Goal: Task Accomplishment & Management: Complete application form

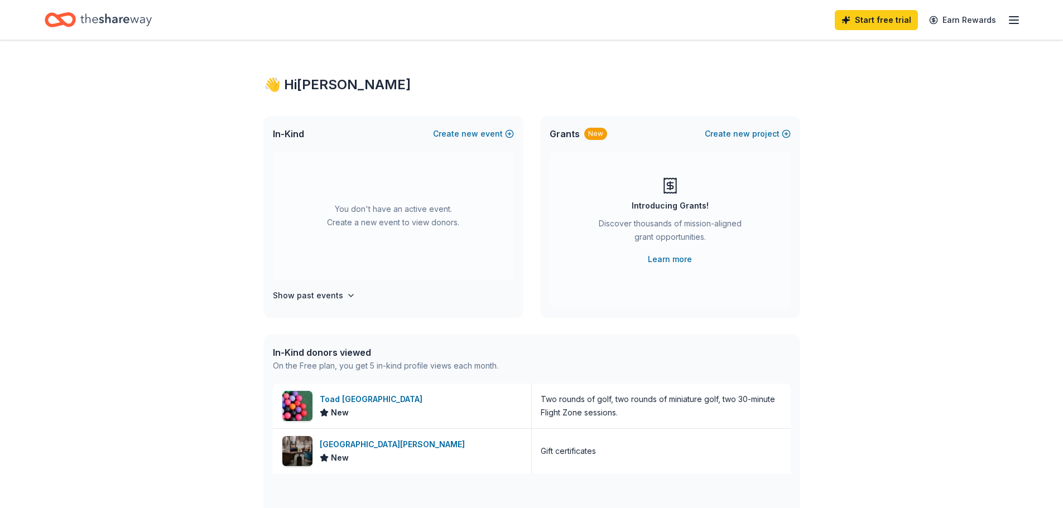
click at [1013, 17] on icon "button" at bounding box center [1013, 19] width 13 height 13
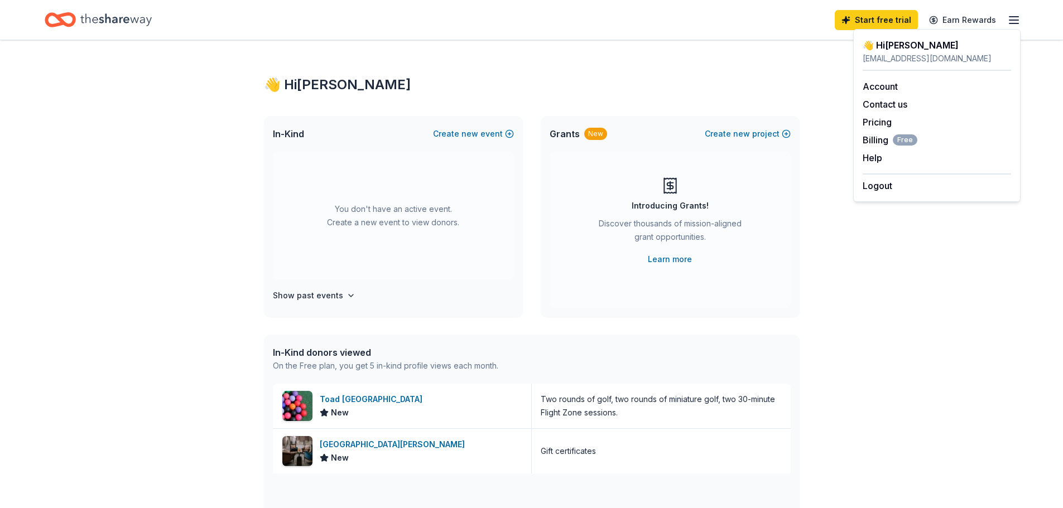
click at [835, 259] on div "👋 Hi [PERSON_NAME] In-Kind Create new event You don't have an active event. Cre…" at bounding box center [531, 429] width 1063 height 779
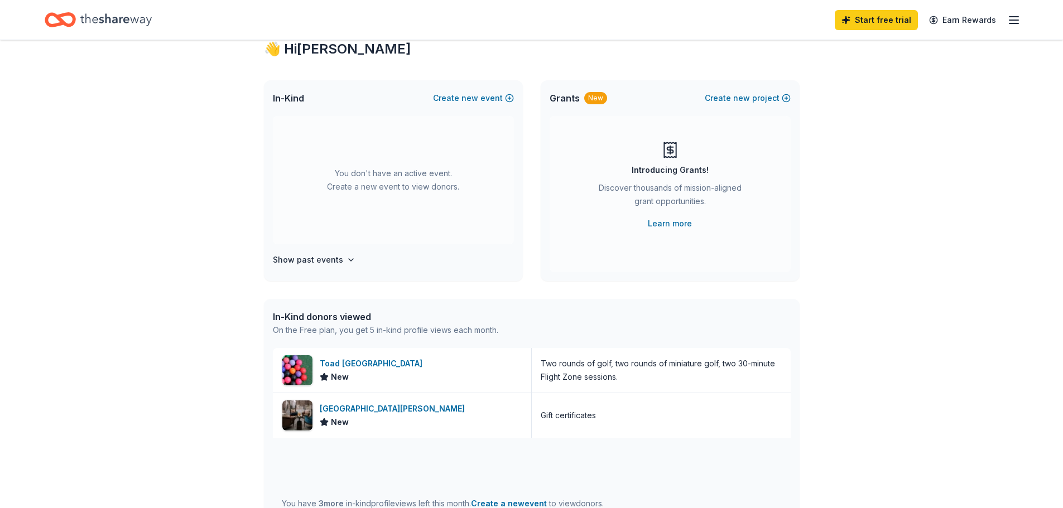
scroll to position [56, 0]
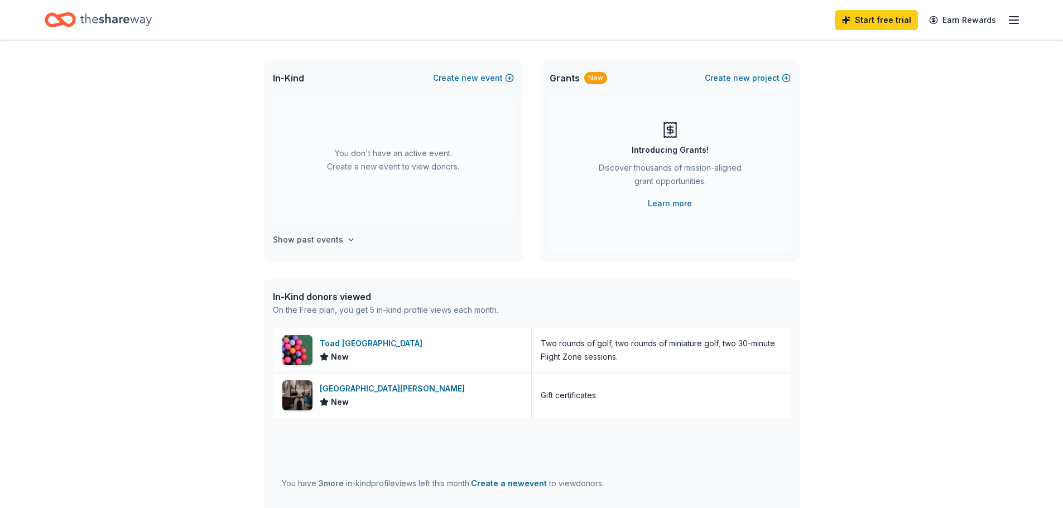
click at [336, 234] on h4 "Show past events" at bounding box center [308, 239] width 70 height 13
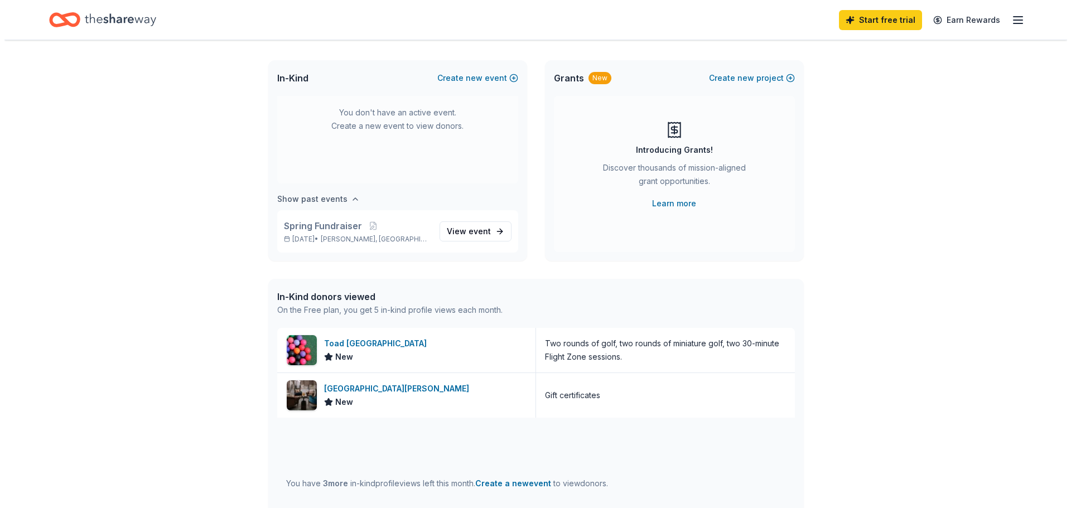
scroll to position [41, 0]
click at [229, 237] on div "👋 Hi [PERSON_NAME] In-Kind Create new event You don't have an active event. Cre…" at bounding box center [531, 373] width 1063 height 779
click at [825, 224] on div "👋 Hi [PERSON_NAME] In-Kind Create new event You don't have an active event. Cre…" at bounding box center [531, 373] width 1063 height 779
click at [513, 76] on button "Create new event" at bounding box center [473, 77] width 81 height 13
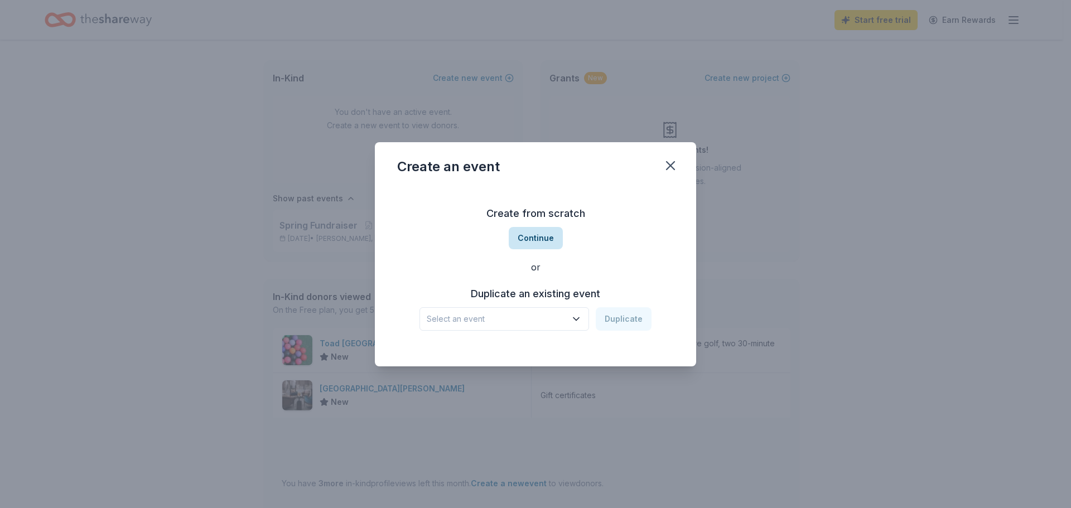
click at [547, 230] on button "Continue" at bounding box center [536, 238] width 54 height 22
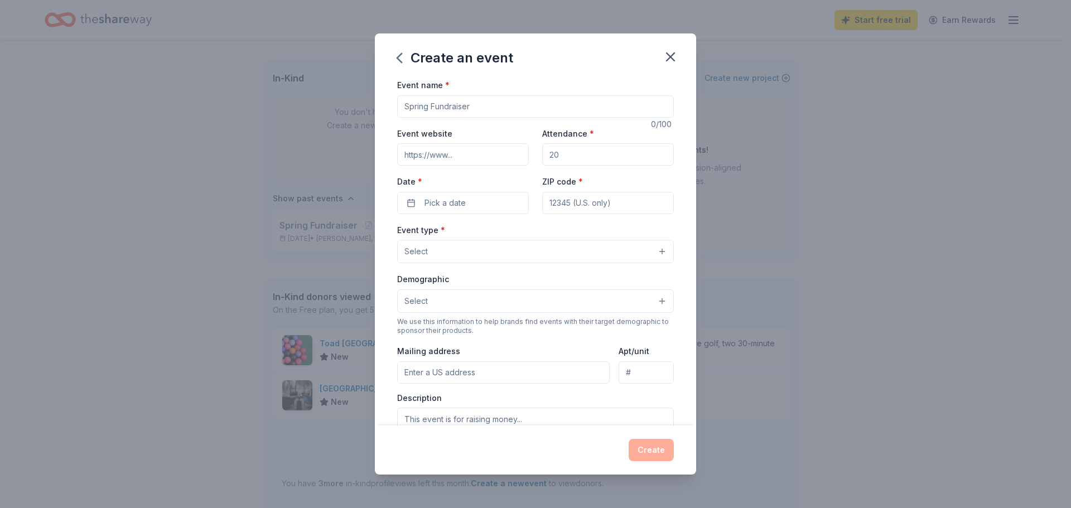
click at [493, 100] on input "Event name *" at bounding box center [535, 106] width 277 height 22
type input "T"
type input "Fall Fundraiser"
type input "[DOMAIN_NAME]"
type input "250"
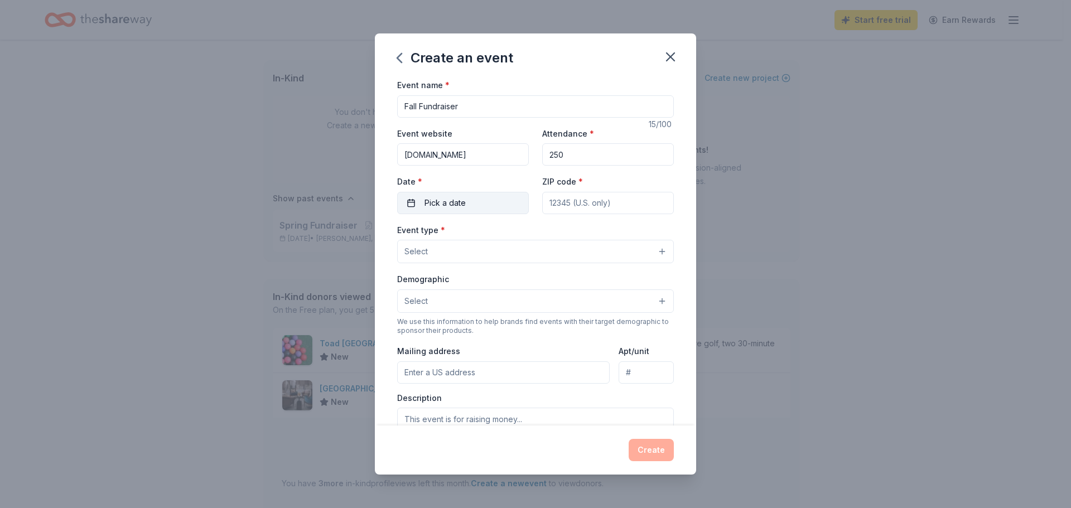
click at [429, 203] on span "Pick a date" at bounding box center [445, 202] width 41 height 13
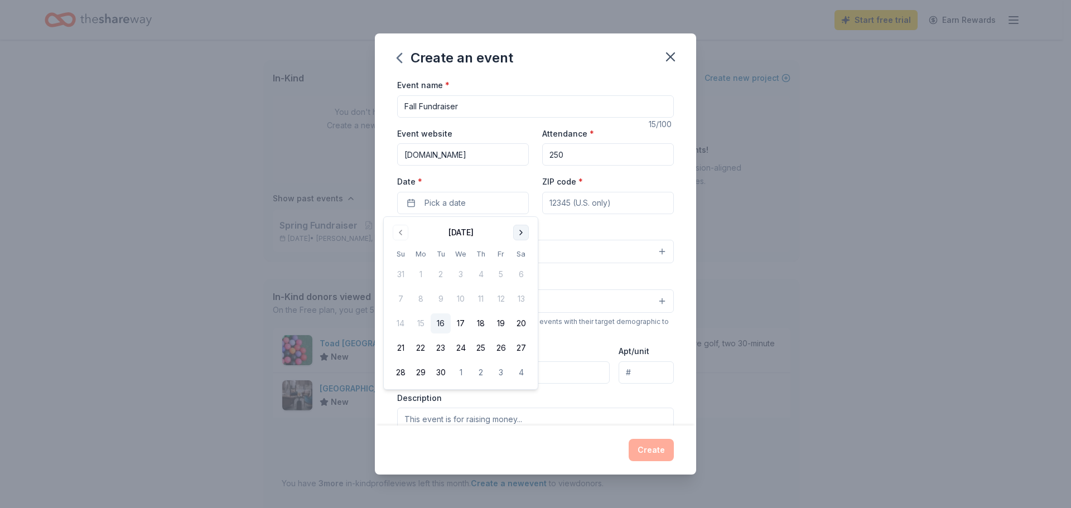
click at [522, 234] on button "Go to next month" at bounding box center [521, 233] width 16 height 16
click at [518, 294] on button "11" at bounding box center [521, 299] width 20 height 20
click at [570, 206] on input "ZIP code *" at bounding box center [608, 203] width 132 height 22
type input "50111"
click at [556, 244] on button "Select" at bounding box center [535, 251] width 277 height 23
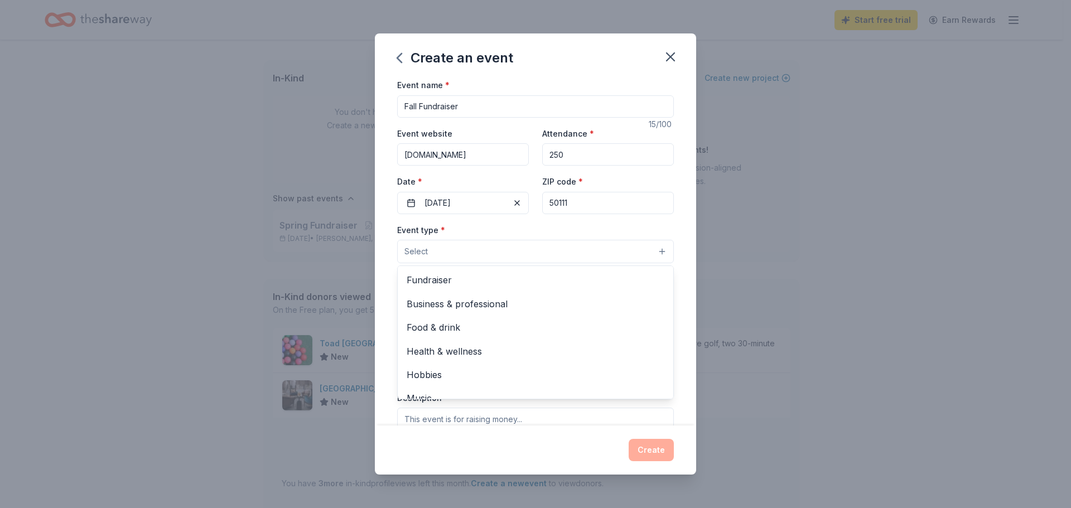
click at [538, 267] on div "Fundraiser Business & professional Food & drink Health & wellness Hobbies Music…" at bounding box center [535, 333] width 277 height 134
click at [533, 273] on span "Fundraiser" at bounding box center [536, 280] width 258 height 15
click at [677, 214] on div "Event name * Fall Fundraiser 15 /100 Event website [DOMAIN_NAME] Attendance * 2…" at bounding box center [535, 252] width 321 height 348
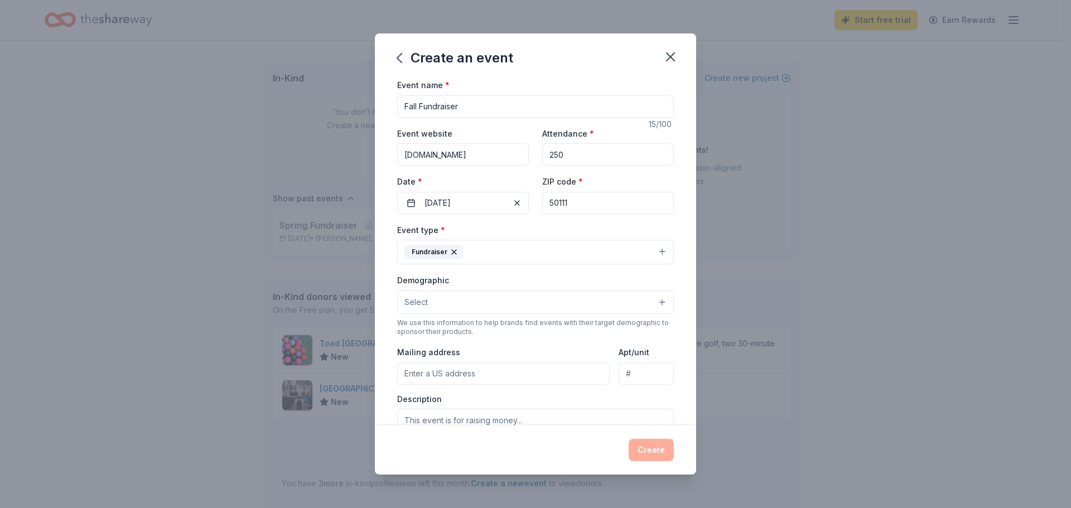
click at [505, 296] on button "Select" at bounding box center [535, 302] width 277 height 23
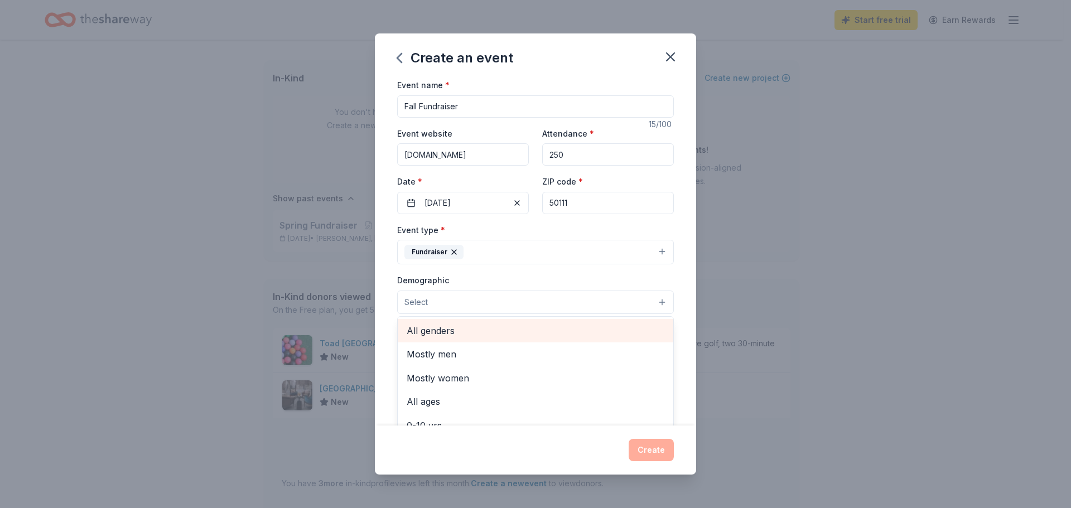
click at [502, 321] on div "All genders" at bounding box center [536, 330] width 276 height 23
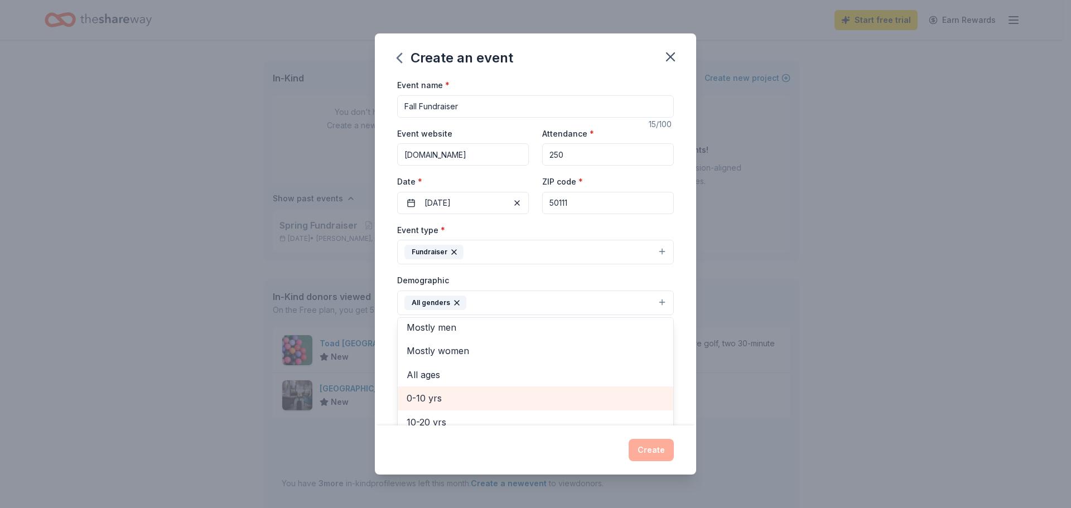
scroll to position [0, 0]
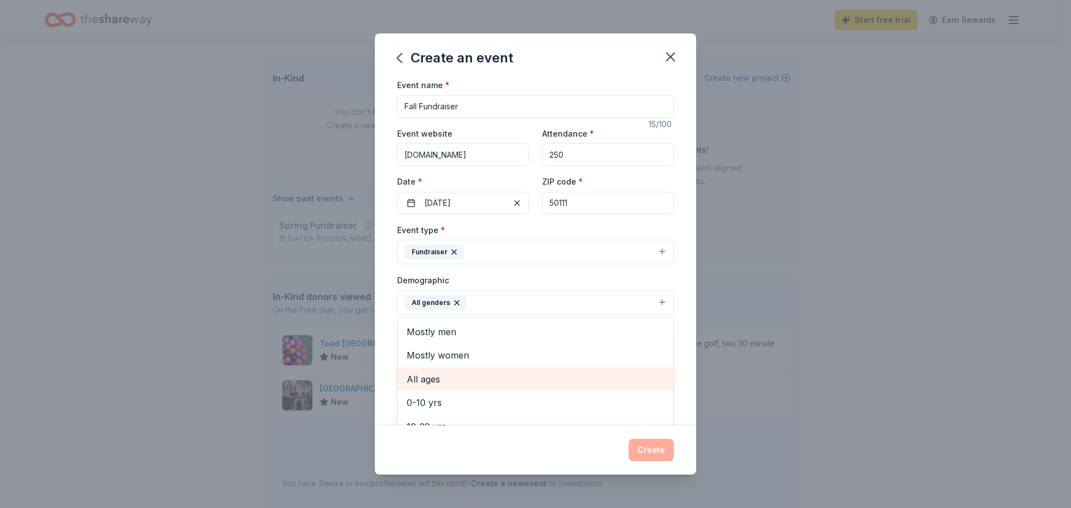
click at [503, 389] on div "All ages" at bounding box center [536, 379] width 276 height 23
click at [680, 281] on div "Event name * Fall Fundraiser 15 /100 Event website [DOMAIN_NAME] Attendance * 2…" at bounding box center [535, 252] width 321 height 348
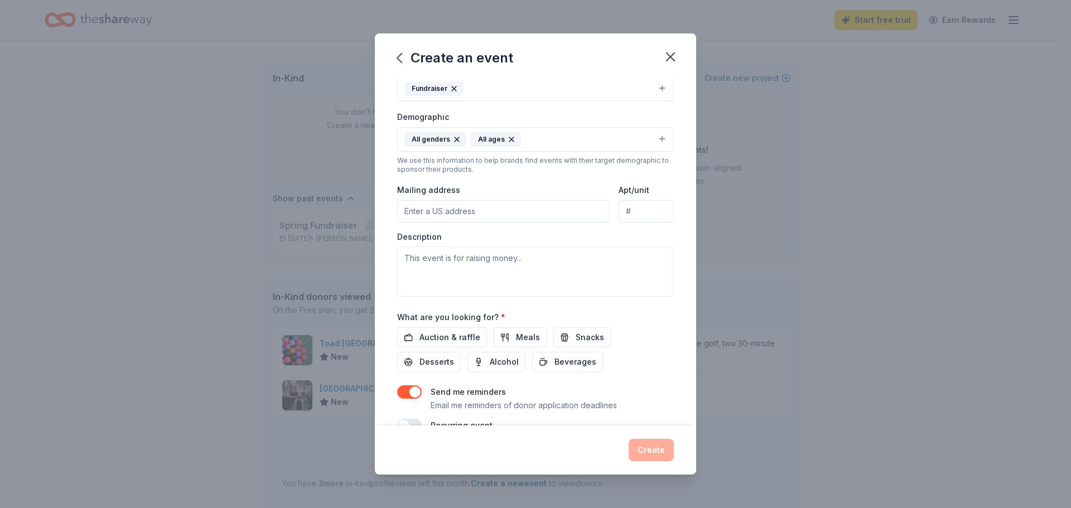
scroll to position [167, 0]
click at [487, 200] on input "Mailing address" at bounding box center [503, 207] width 213 height 22
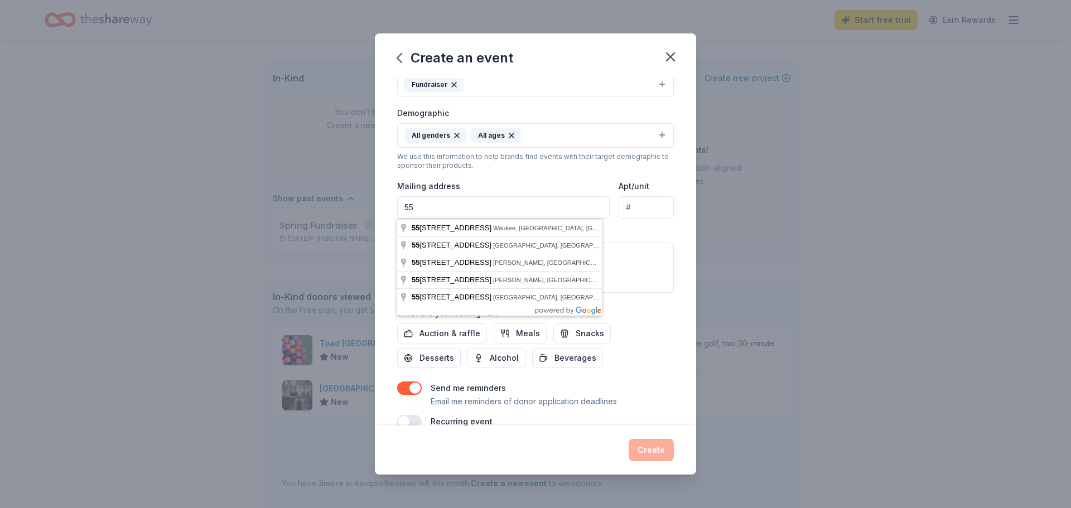
type input "5"
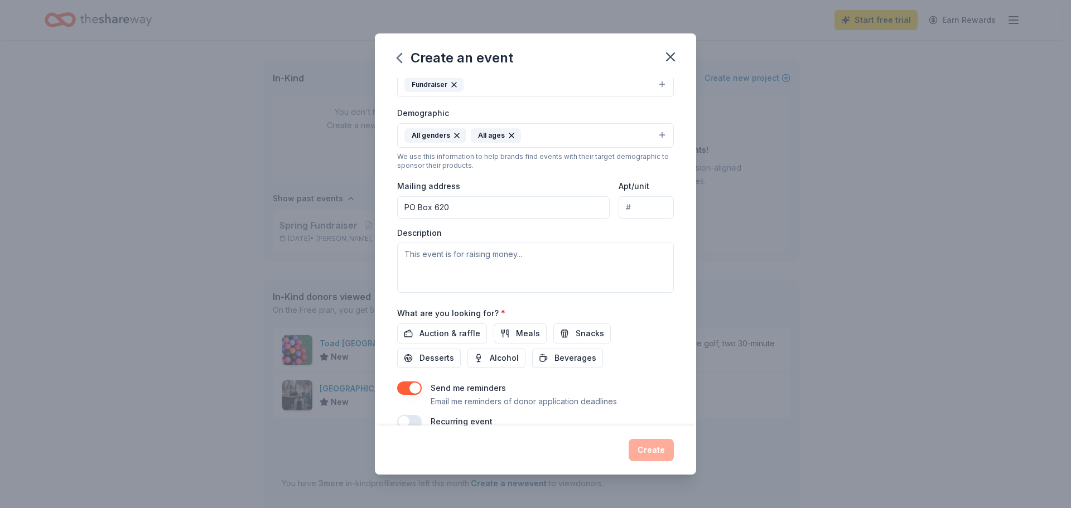
click at [487, 200] on input "PO Box 620" at bounding box center [503, 207] width 213 height 22
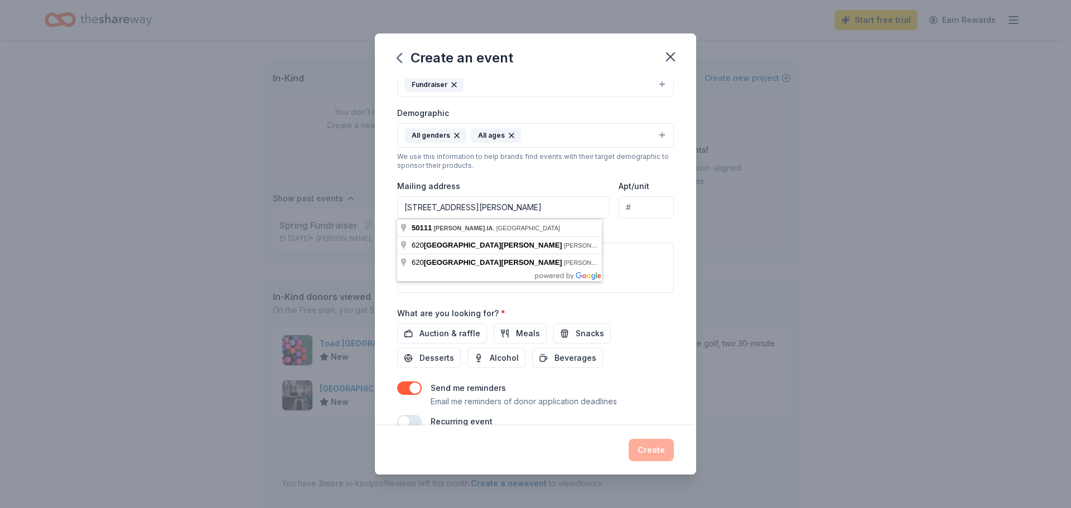
type input "[STREET_ADDRESS][PERSON_NAME]"
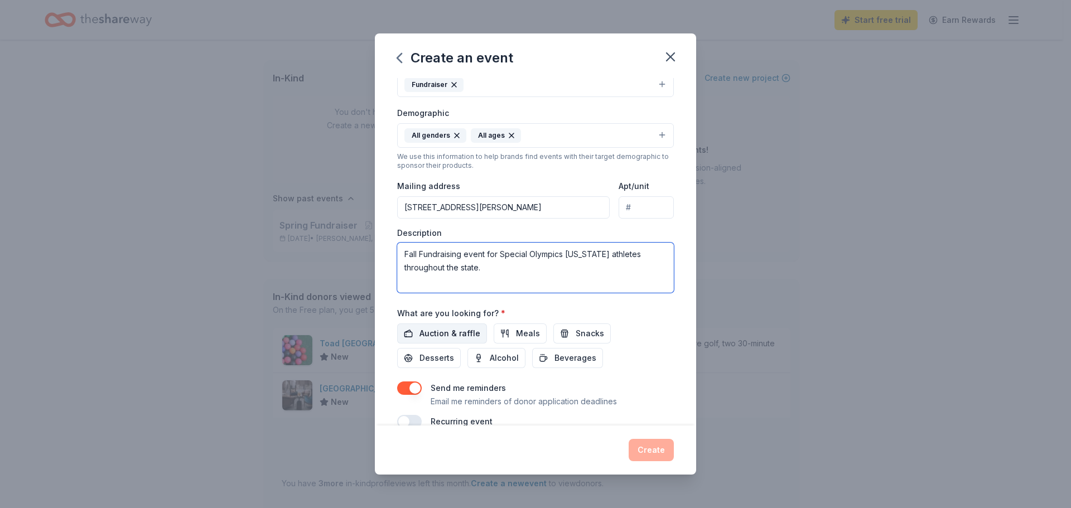
type textarea "Fall Fundraising event for Special Olympics [US_STATE] athletes throughout the …"
click at [460, 327] on span "Auction & raffle" at bounding box center [450, 333] width 61 height 13
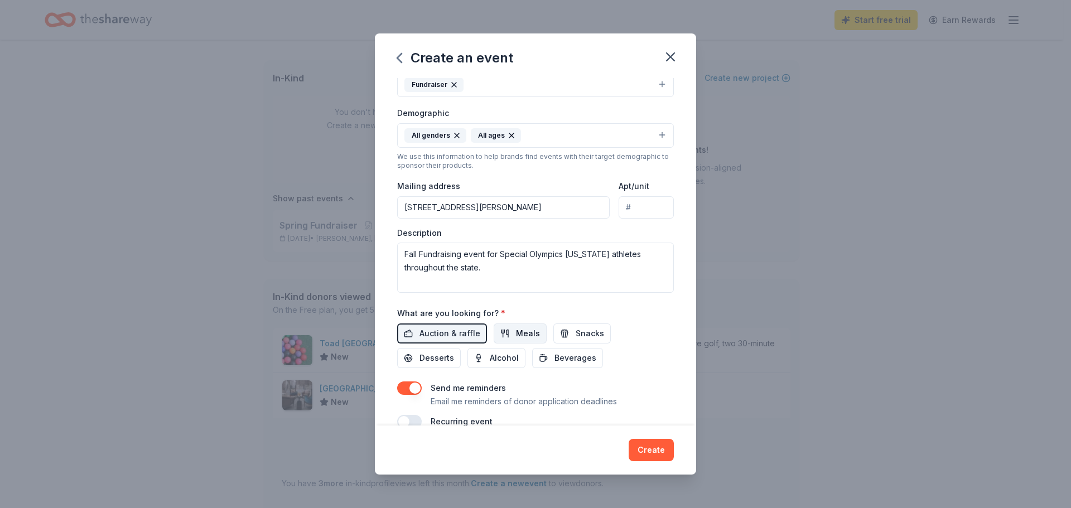
click at [517, 325] on button "Meals" at bounding box center [520, 334] width 53 height 20
click at [496, 348] on button "Alcohol" at bounding box center [497, 358] width 58 height 20
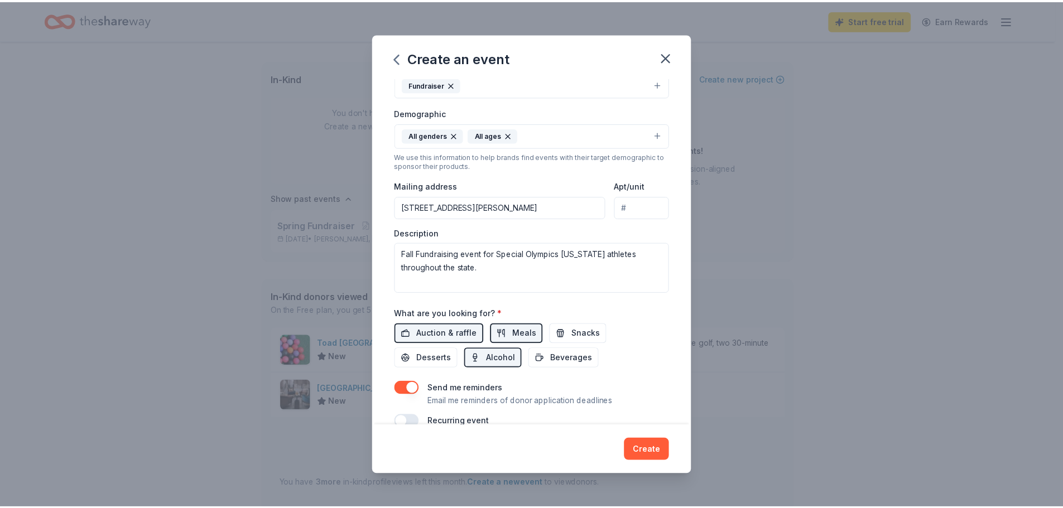
scroll to position [188, 0]
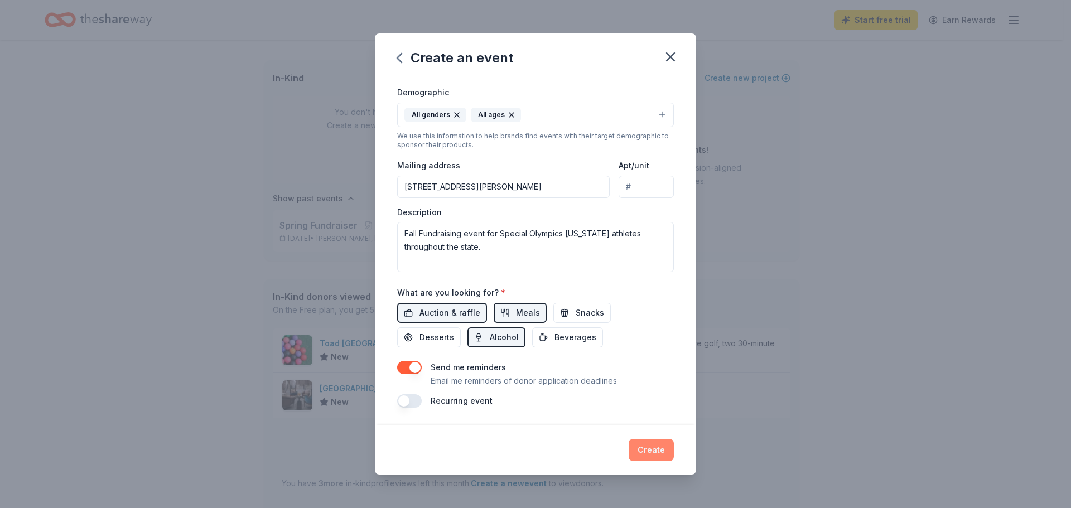
click at [642, 442] on button "Create" at bounding box center [651, 450] width 45 height 22
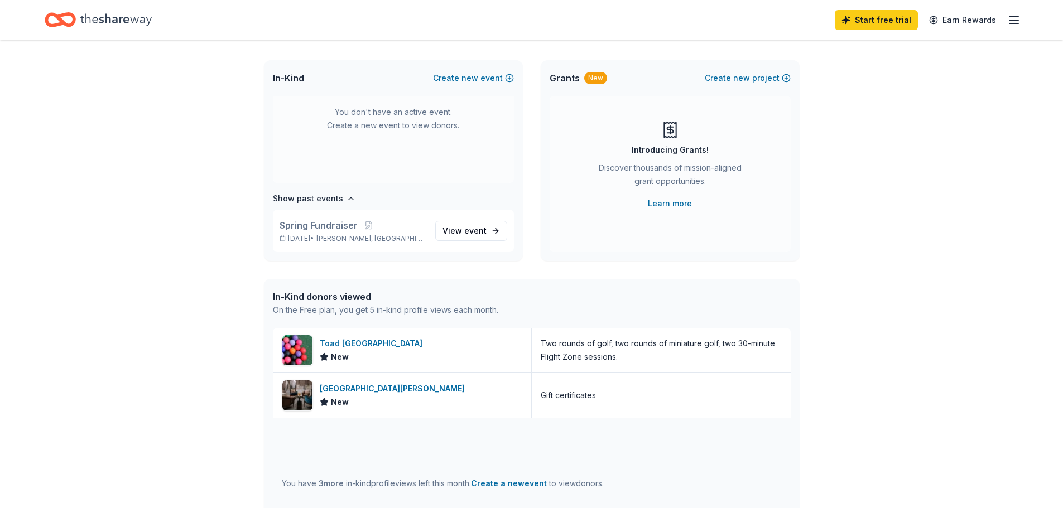
scroll to position [0, 0]
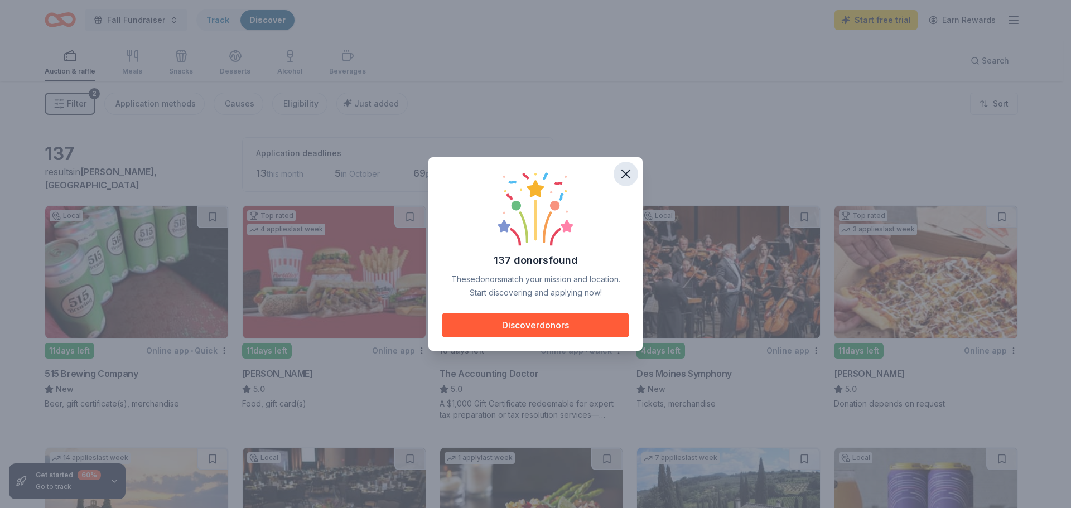
click at [633, 175] on icon "button" at bounding box center [626, 174] width 16 height 16
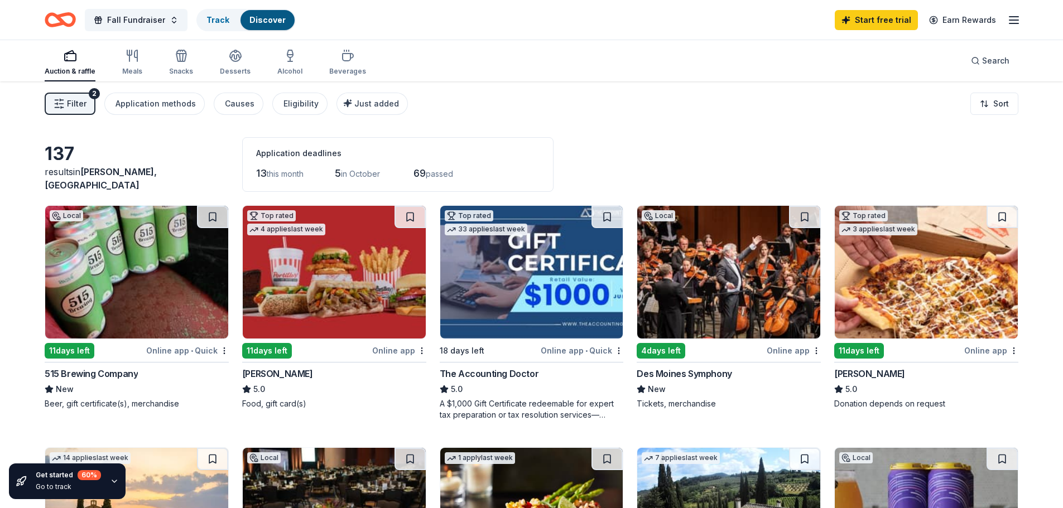
click at [191, 280] on img at bounding box center [136, 272] width 183 height 133
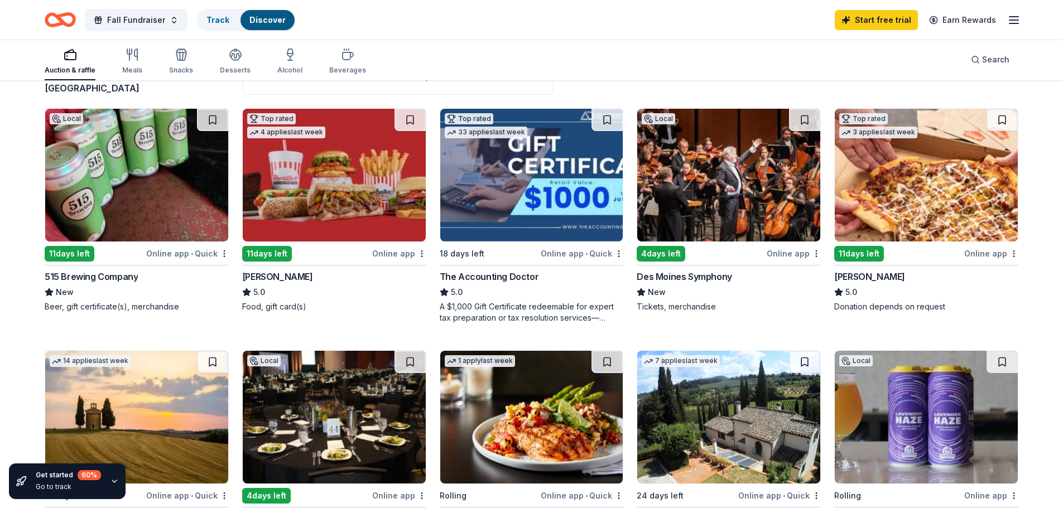
scroll to position [112, 0]
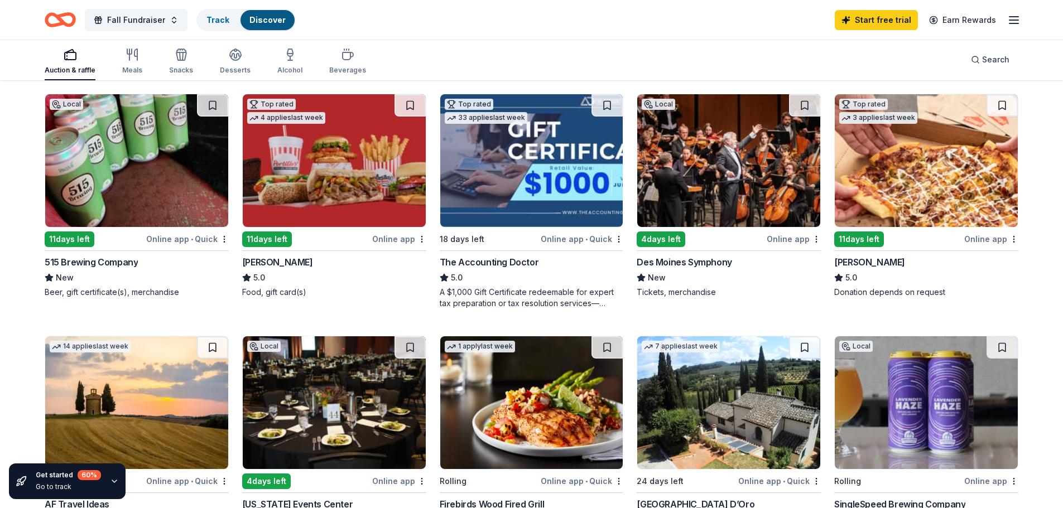
click at [937, 152] on img at bounding box center [926, 160] width 183 height 133
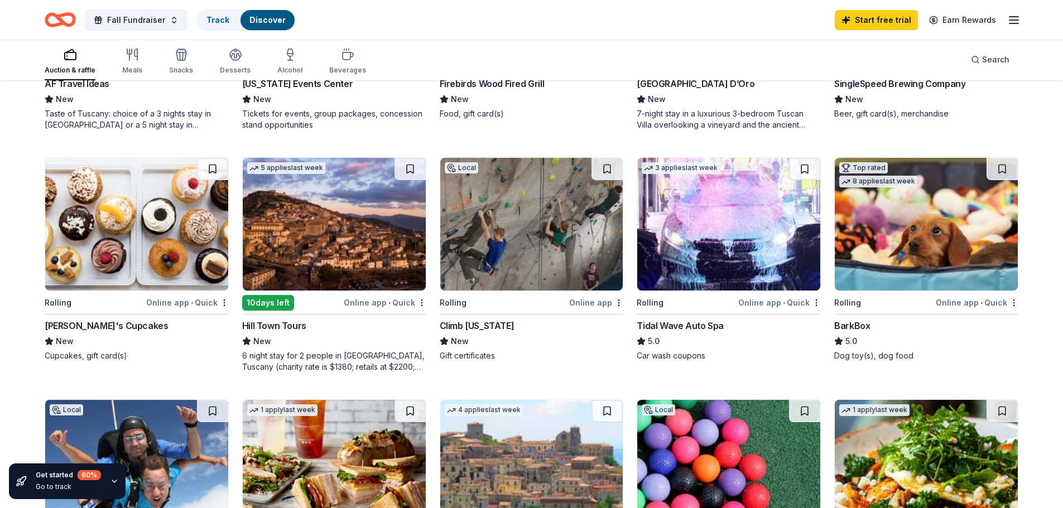
scroll to position [558, 0]
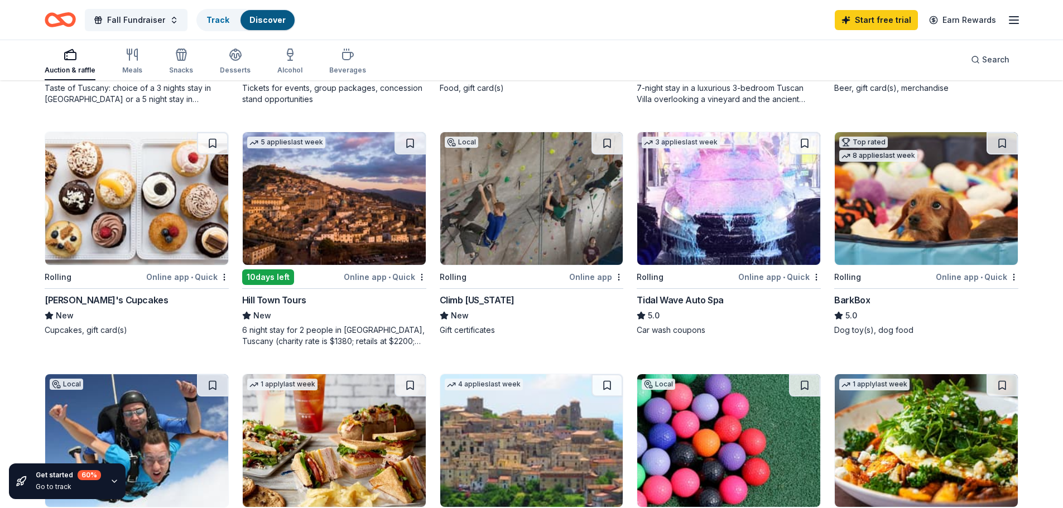
click at [941, 204] on img at bounding box center [926, 198] width 183 height 133
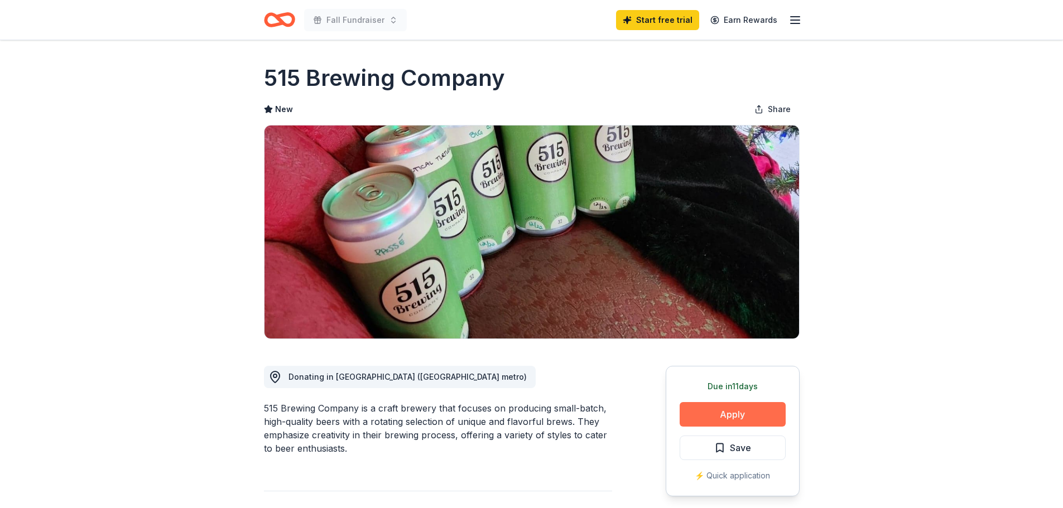
click at [752, 418] on button "Apply" at bounding box center [733, 414] width 106 height 25
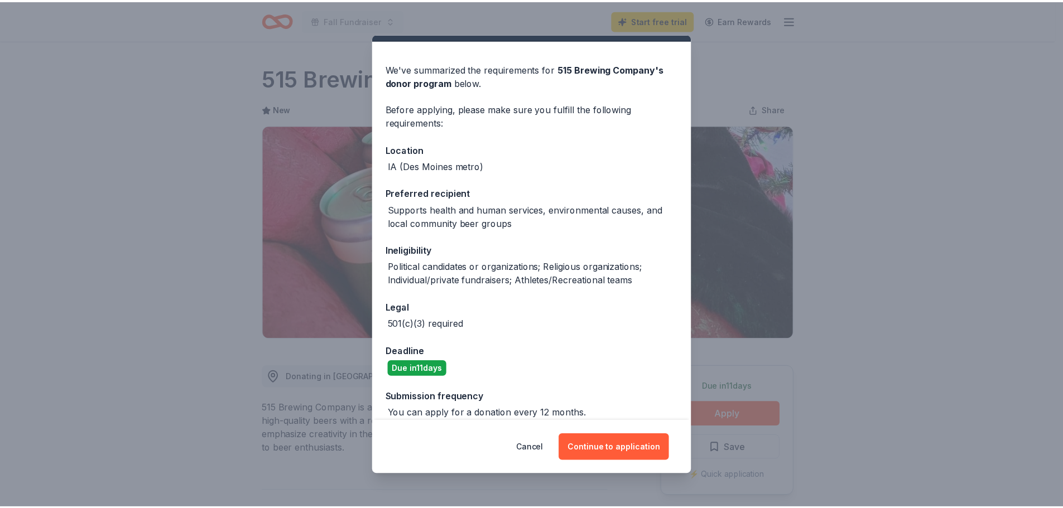
scroll to position [38, 0]
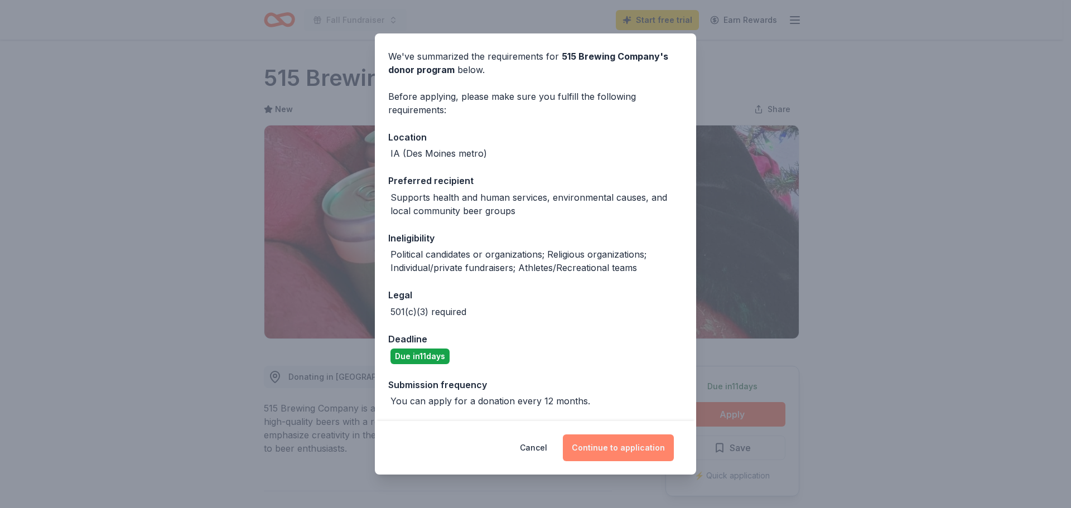
click at [612, 449] on button "Continue to application" at bounding box center [618, 448] width 111 height 27
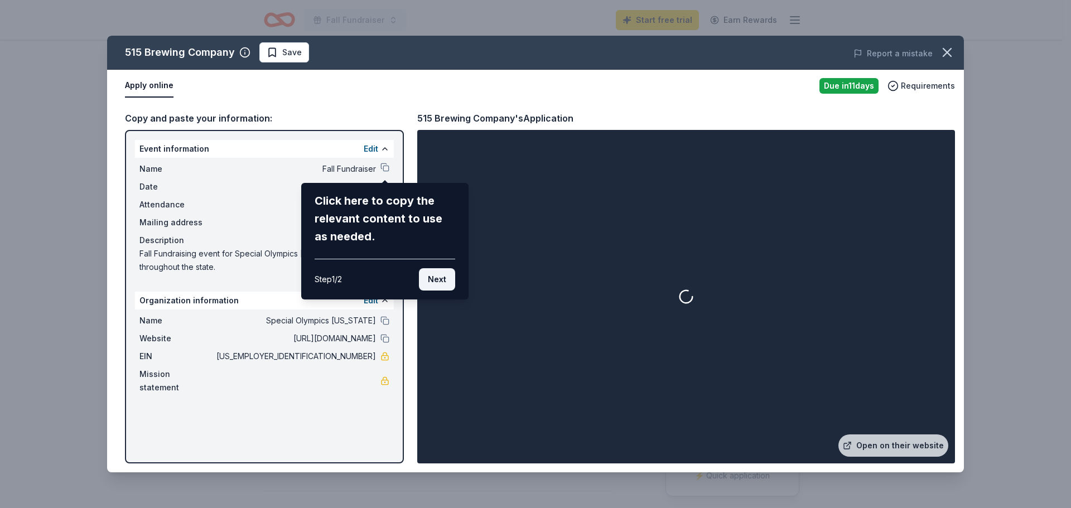
click at [433, 276] on button "Next" at bounding box center [437, 279] width 36 height 22
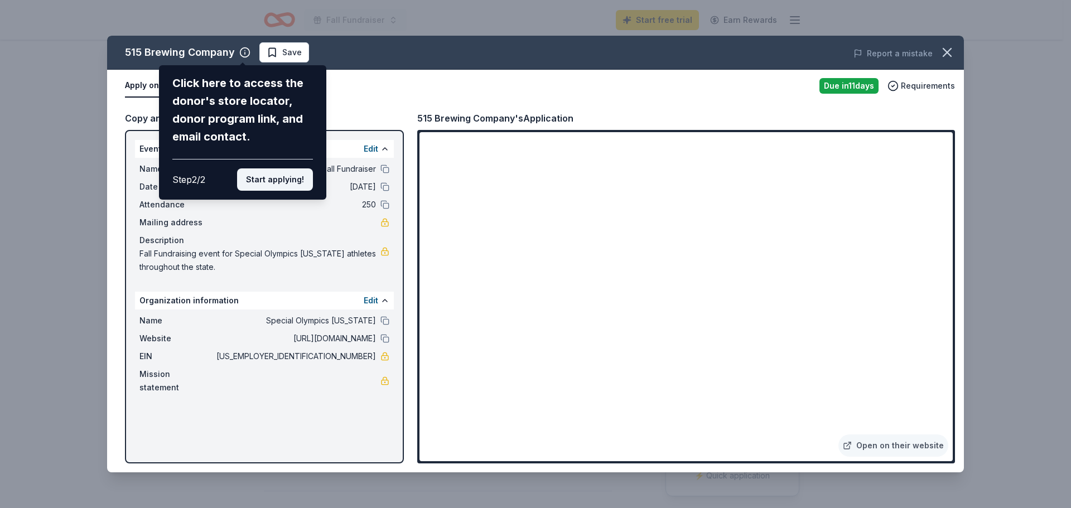
click at [288, 190] on button "Start applying!" at bounding box center [275, 179] width 76 height 22
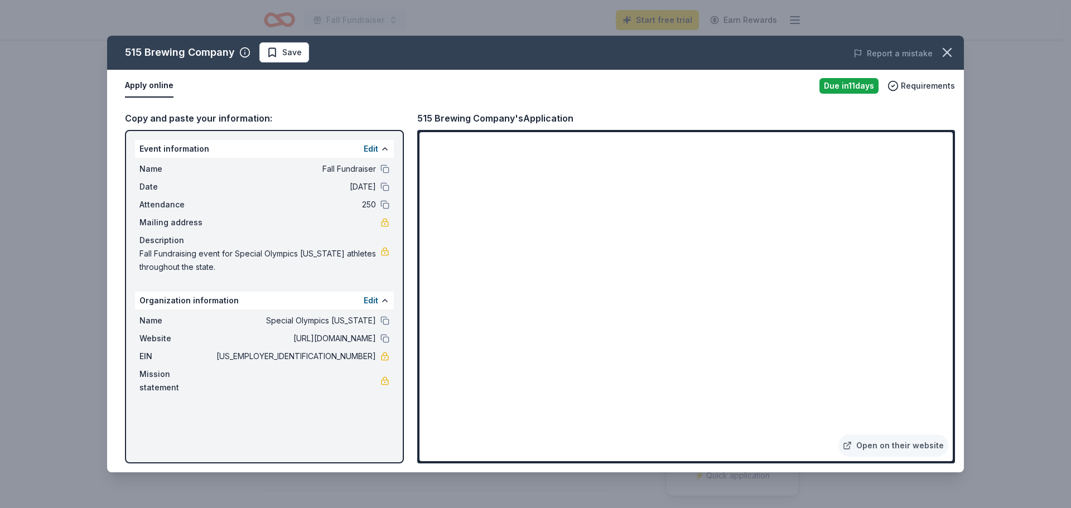
click at [376, 162] on div "515 Brewing Company Save Report a mistake Apply online Due in 11 days Requireme…" at bounding box center [535, 254] width 857 height 437
click at [893, 209] on div "515 Brewing Company Save Report a mistake Apply online Due in 11 days Requireme…" at bounding box center [535, 254] width 857 height 437
drag, startPoint x: 245, startPoint y: 173, endPoint x: 417, endPoint y: 296, distance: 211.2
click at [312, 305] on div "515 Brewing Company Save Report a mistake Apply online Due in 11 days Requireme…" at bounding box center [535, 254] width 857 height 437
click at [947, 55] on icon "button" at bounding box center [948, 53] width 16 height 16
